Goal: Task Accomplishment & Management: Use online tool/utility

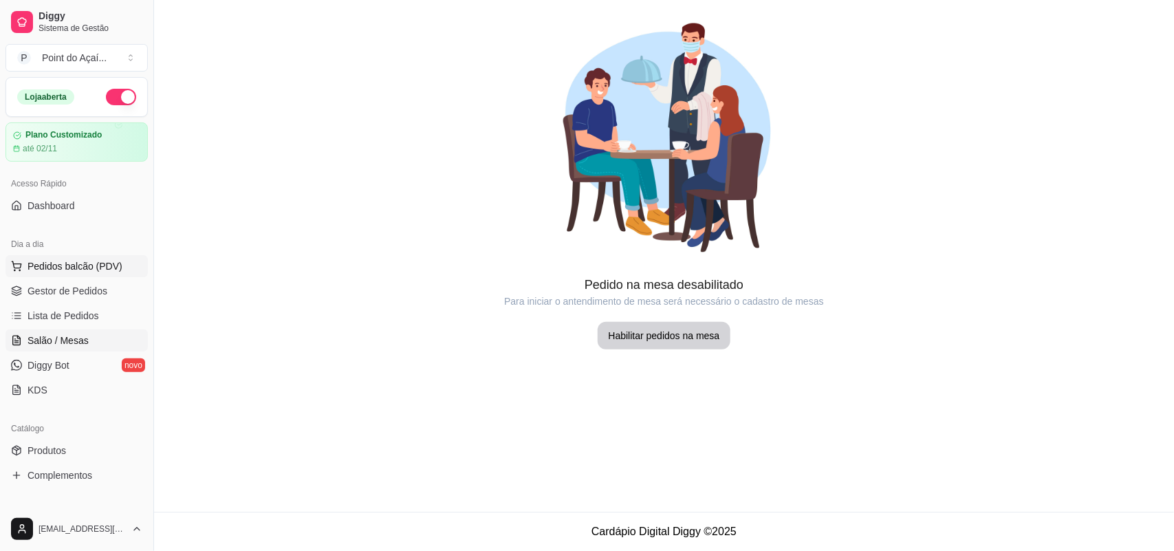
click at [73, 269] on span "Pedidos balcão (PDV)" at bounding box center [75, 266] width 95 height 14
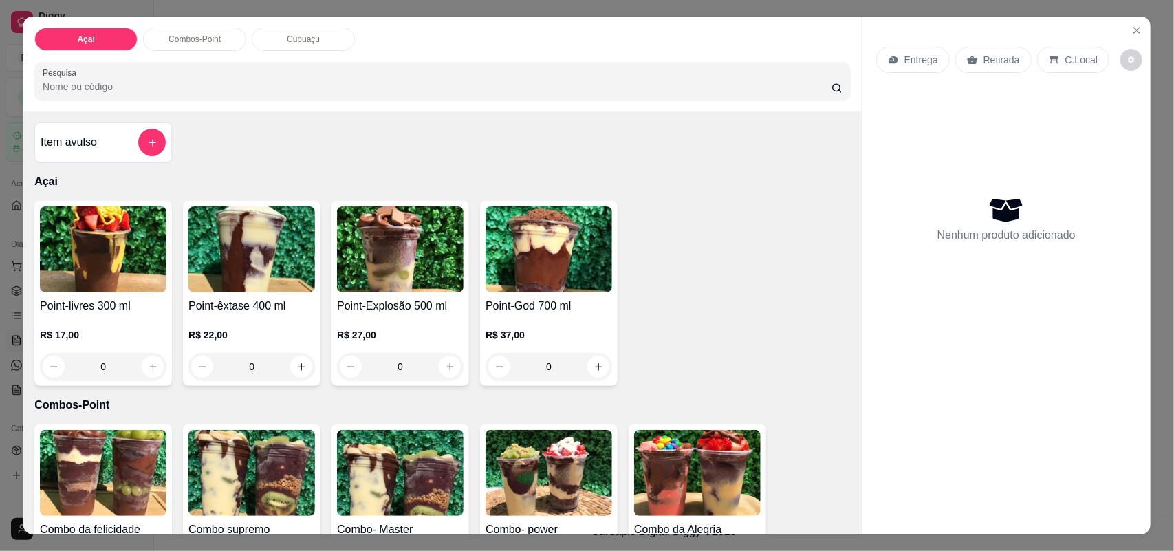
click at [85, 314] on h4 "Point-livres 300 ml" at bounding box center [103, 306] width 127 height 17
click at [1133, 30] on icon "Close" at bounding box center [1136, 30] width 11 height 11
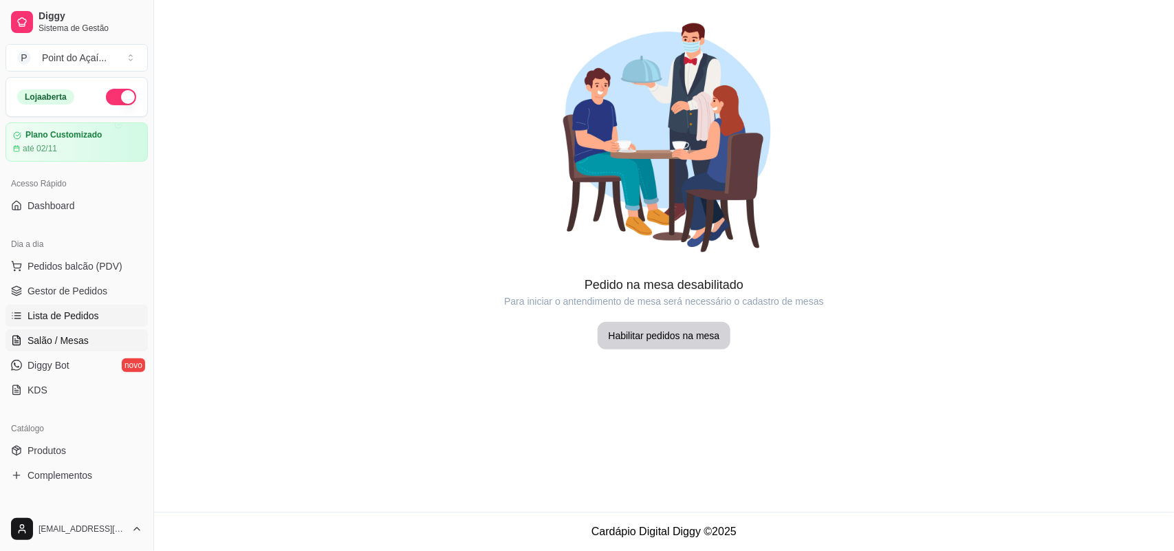
click at [90, 320] on span "Lista de Pedidos" at bounding box center [64, 316] width 72 height 14
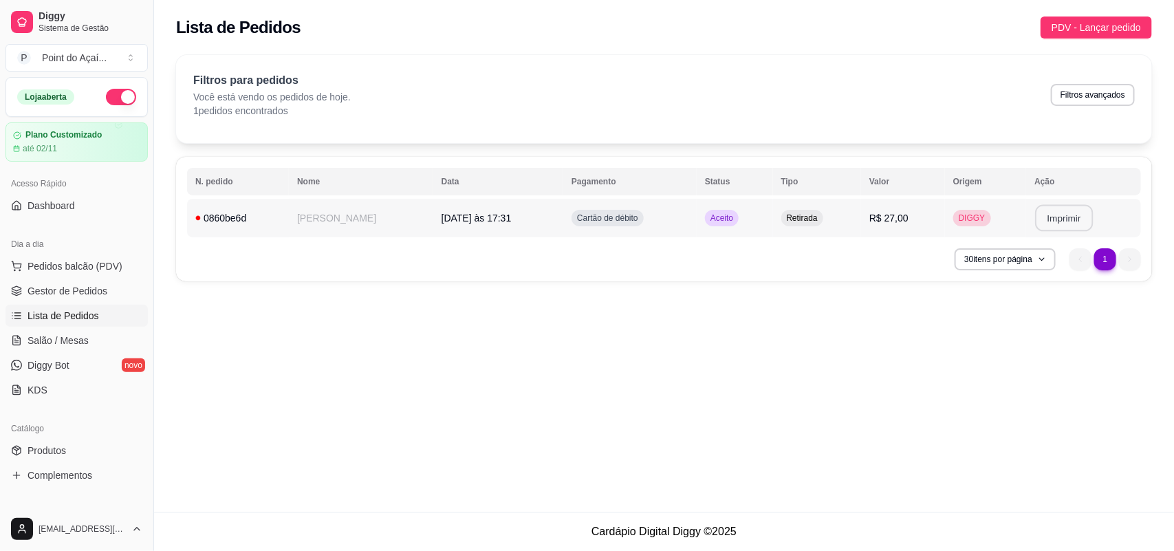
click at [1060, 219] on button "Imprimir" at bounding box center [1065, 218] width 58 height 27
